Goal: Book appointment/travel/reservation

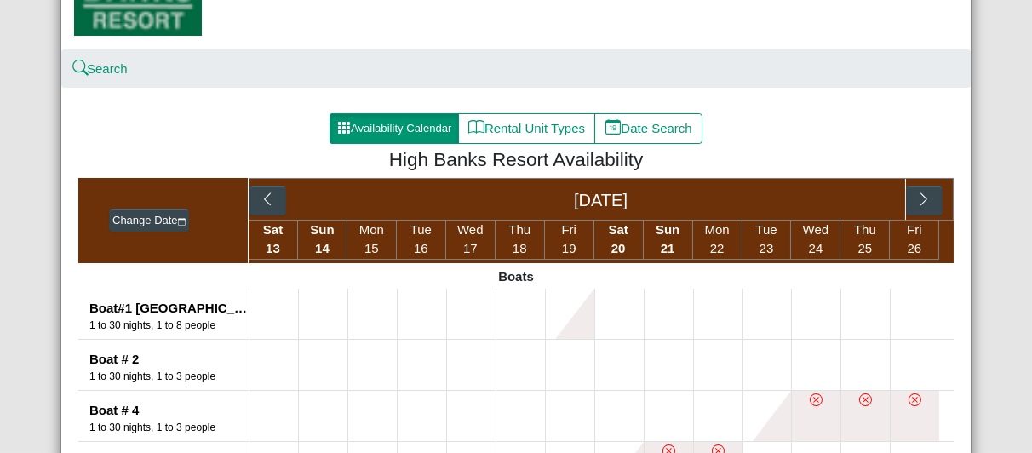
scroll to position [267, 0]
click at [500, 133] on button "Rental Unit Types" at bounding box center [526, 128] width 137 height 31
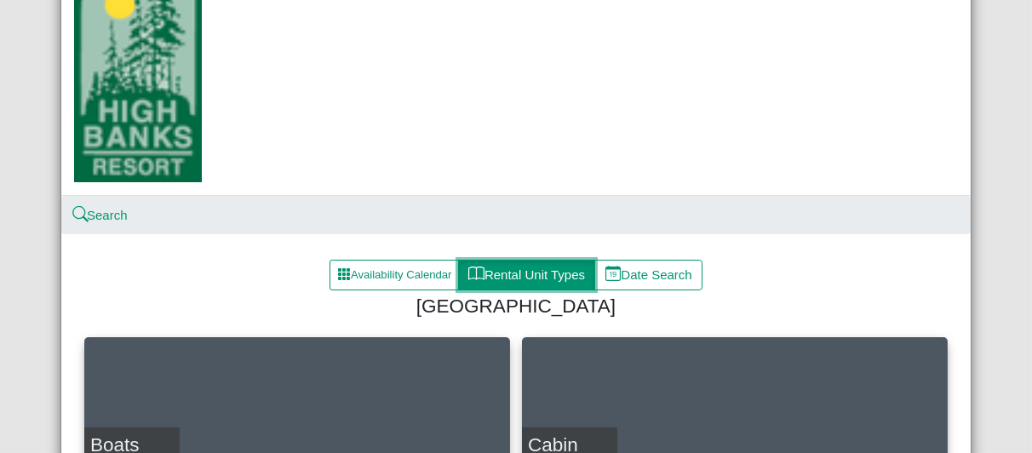
scroll to position [267, 0]
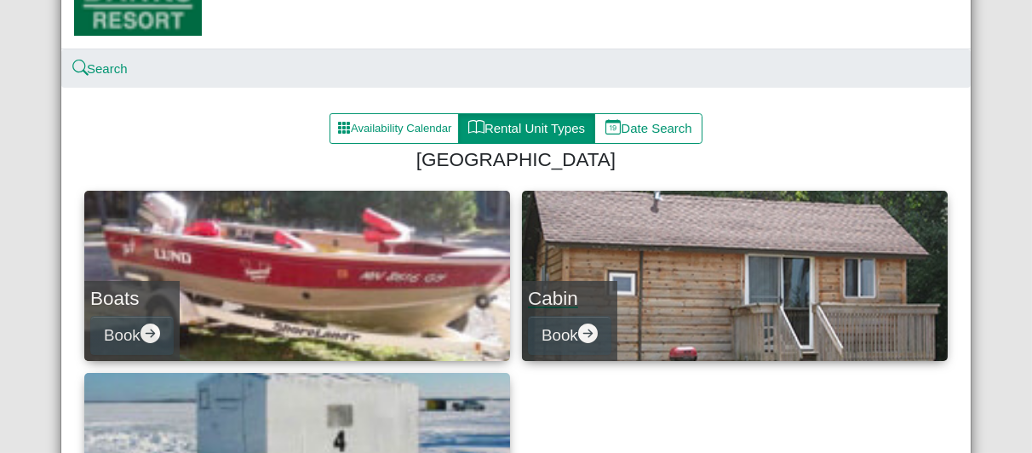
click at [546, 355] on div "Cabin Book" at bounding box center [569, 321] width 95 height 80
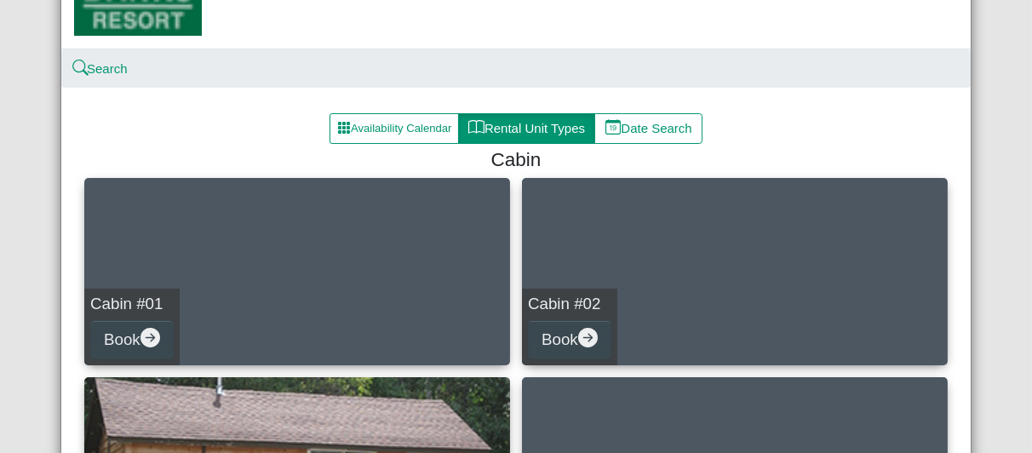
scroll to position [331, 0]
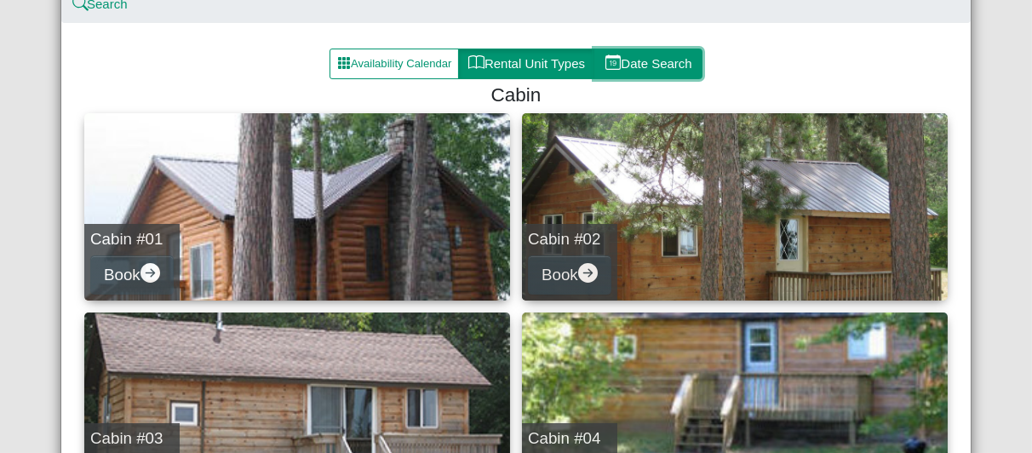
click at [657, 52] on button "Date Search" at bounding box center [648, 64] width 108 height 31
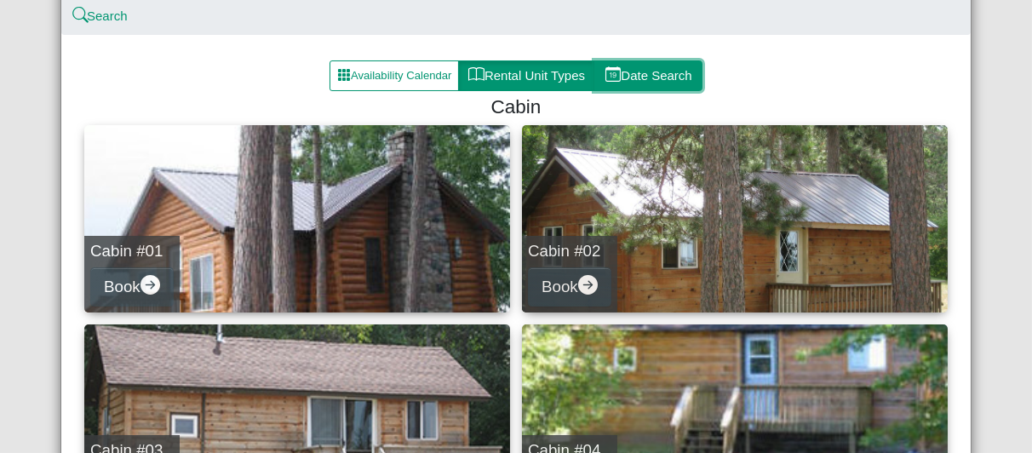
select select "*"
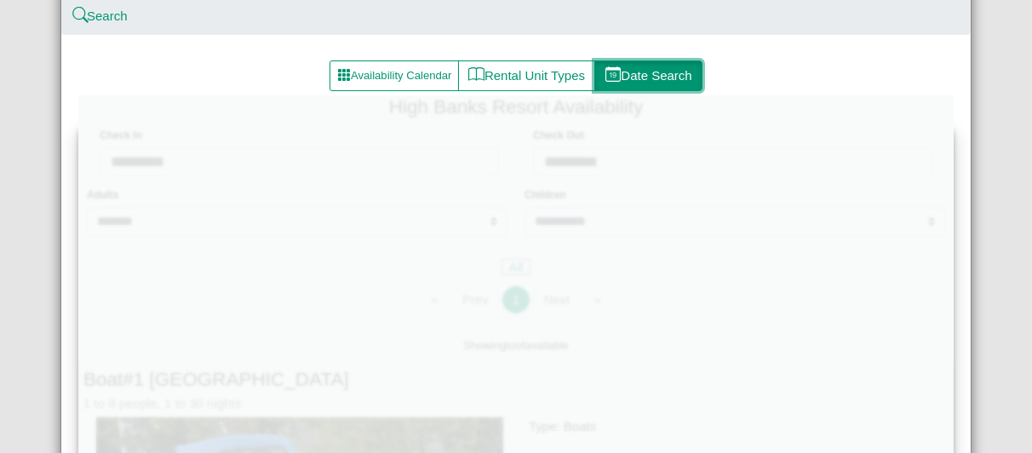
scroll to position [331, 0]
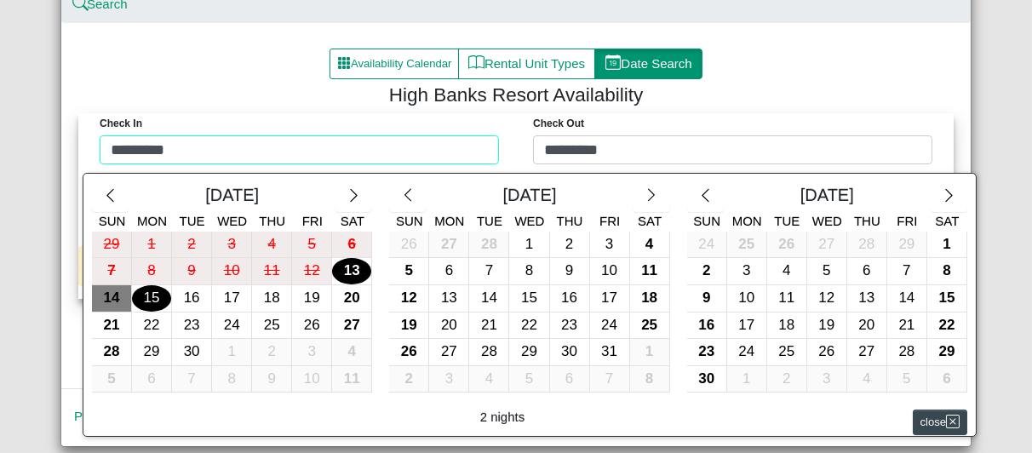
click at [453, 136] on div "Check in ********* Check Out ********* [DATE] Sun Mon Tue Wed Thu Fri Sat 29 1 …" at bounding box center [516, 143] width 867 height 60
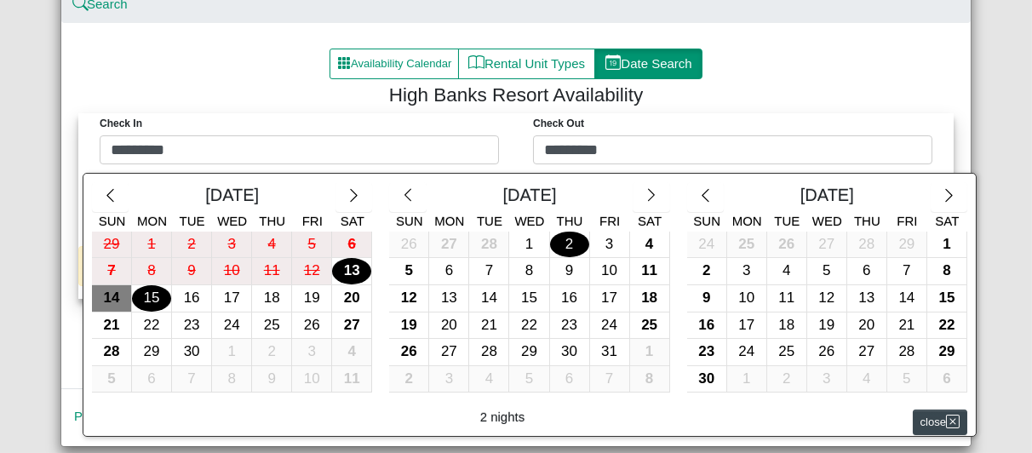
click at [569, 237] on div "2" at bounding box center [569, 245] width 39 height 26
type input "*********"
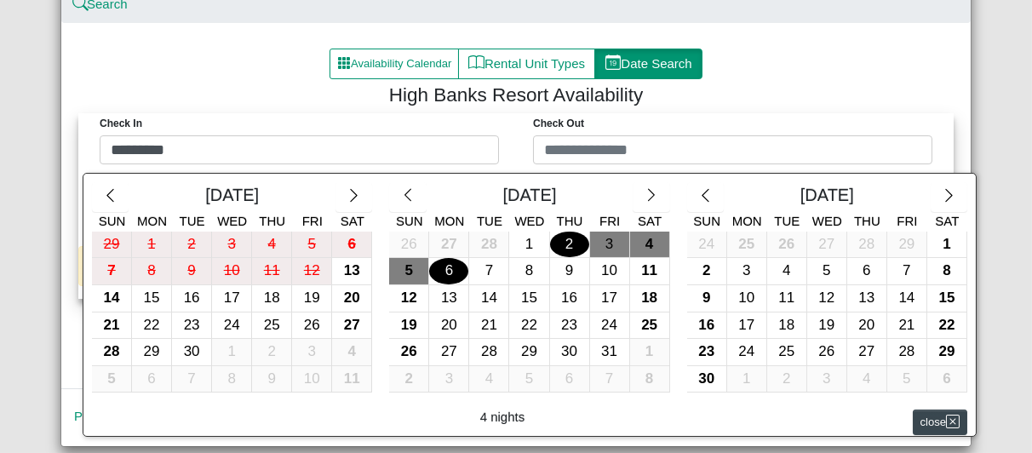
click at [437, 266] on div "6" at bounding box center [448, 271] width 39 height 26
type input "*********"
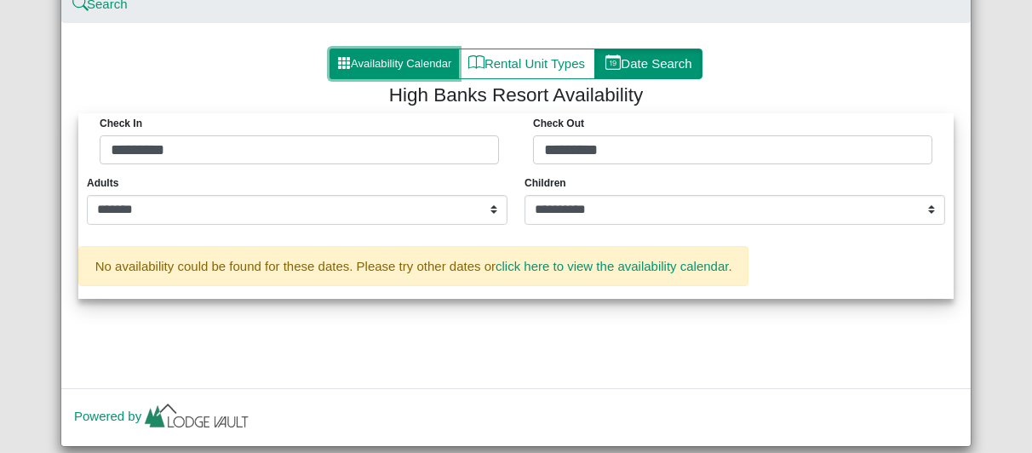
click at [424, 62] on button "Availability Calendar" at bounding box center [394, 64] width 129 height 31
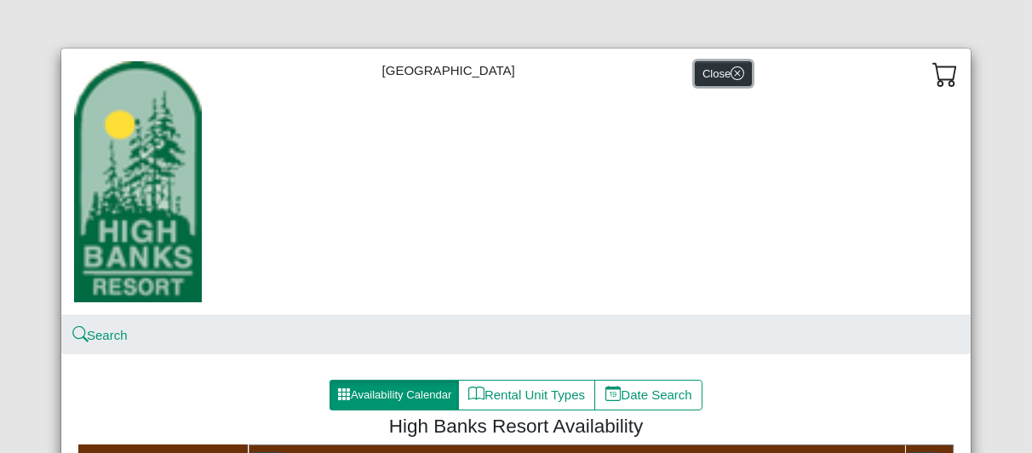
click at [731, 76] on icon "x circle" at bounding box center [738, 73] width 14 height 14
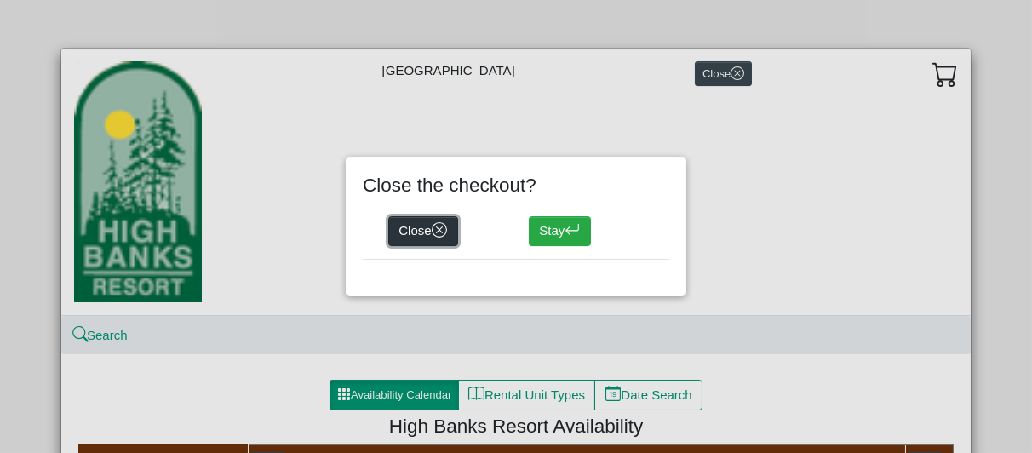
click at [432, 228] on button "Close" at bounding box center [423, 231] width 70 height 31
